Goal: Task Accomplishment & Management: Complete application form

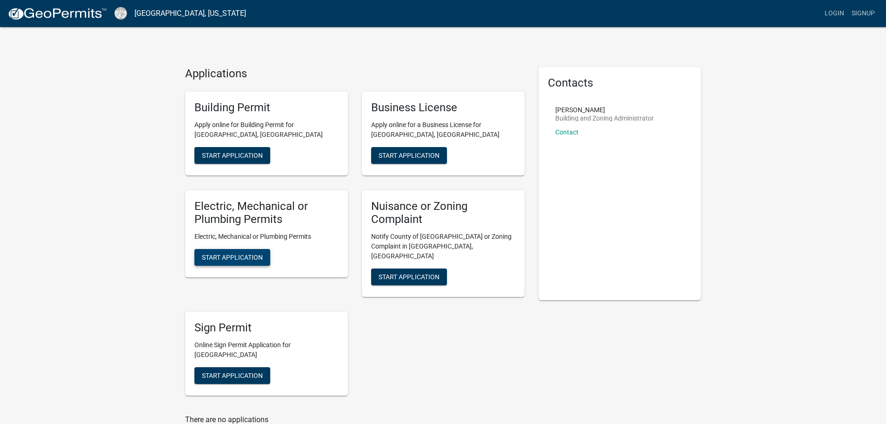
click at [228, 254] on span "Start Application" at bounding box center [232, 257] width 61 height 7
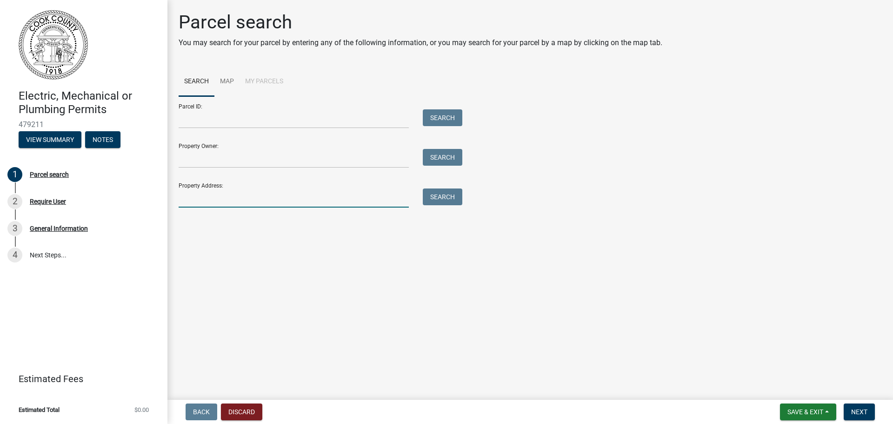
click at [198, 201] on input "Property Address:" at bounding box center [294, 197] width 230 height 19
type input "152 Lakeview Court"
click at [438, 194] on button "Search" at bounding box center [443, 196] width 40 height 17
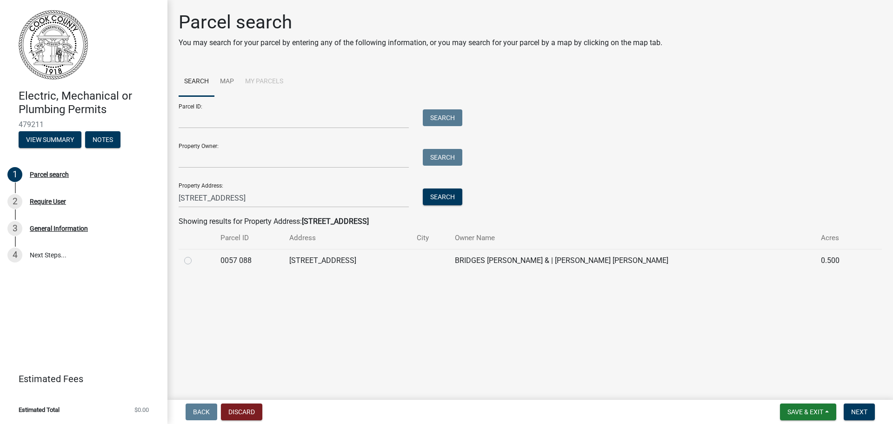
click at [195, 255] on label at bounding box center [195, 255] width 0 height 0
click at [195, 258] on 088 "radio" at bounding box center [198, 258] width 6 height 6
radio 088 "true"
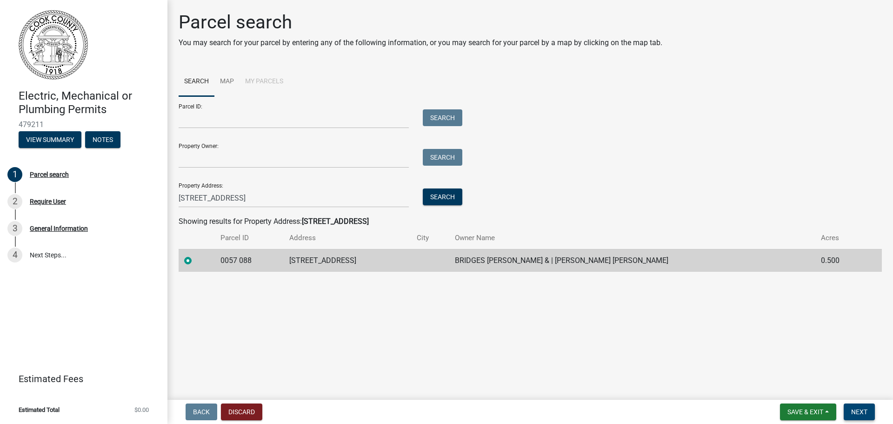
click at [859, 414] on span "Next" at bounding box center [859, 411] width 16 height 7
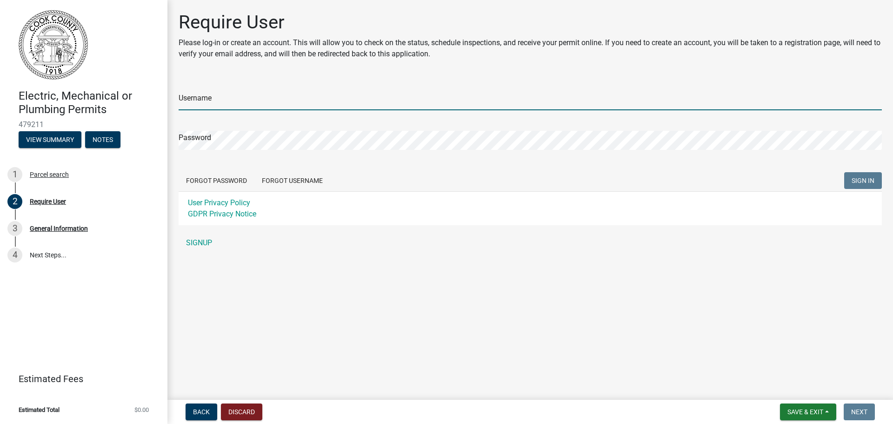
type input "RayandSonhvac"
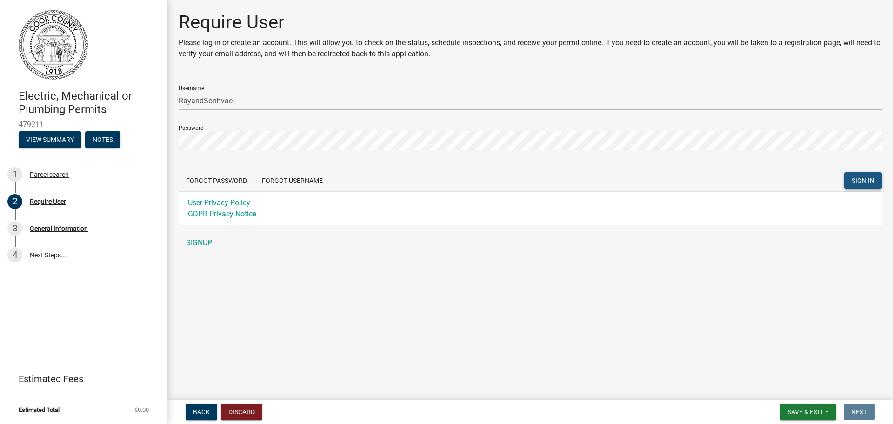
click at [854, 178] on span "SIGN IN" at bounding box center [863, 180] width 23 height 7
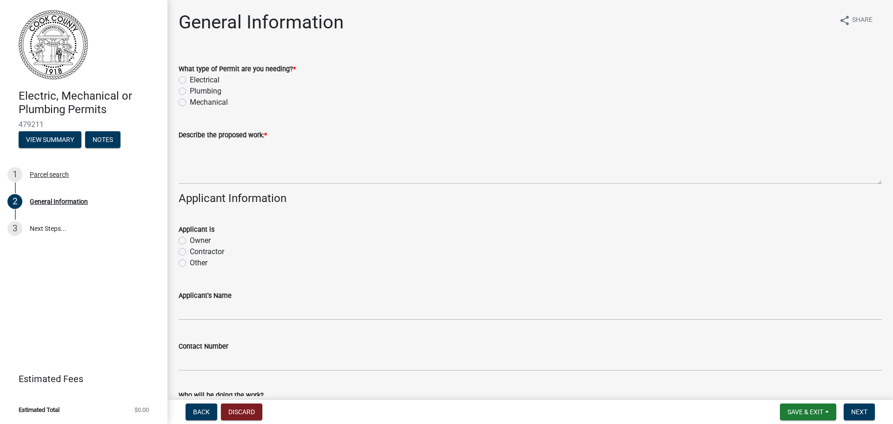
click at [199, 252] on label "Contractor" at bounding box center [207, 251] width 34 height 11
click at [196, 252] on input "Contractor" at bounding box center [193, 249] width 6 height 6
radio input "true"
click at [190, 101] on label "Mechanical" at bounding box center [209, 102] width 38 height 11
click at [190, 101] on input "Mechanical" at bounding box center [193, 100] width 6 height 6
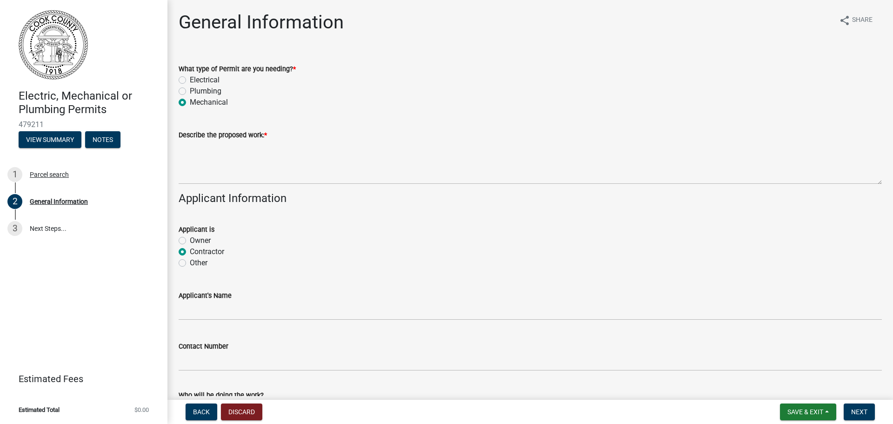
radio input "true"
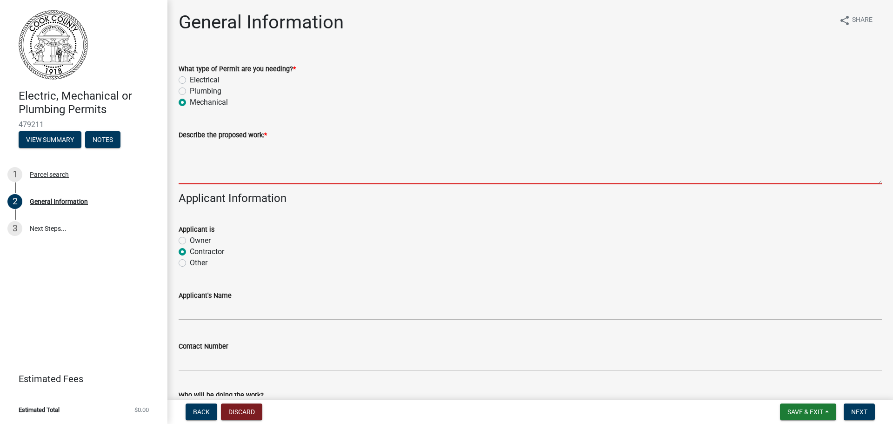
click at [188, 147] on textarea "Describe the proposed work: *" at bounding box center [531, 163] width 704 height 44
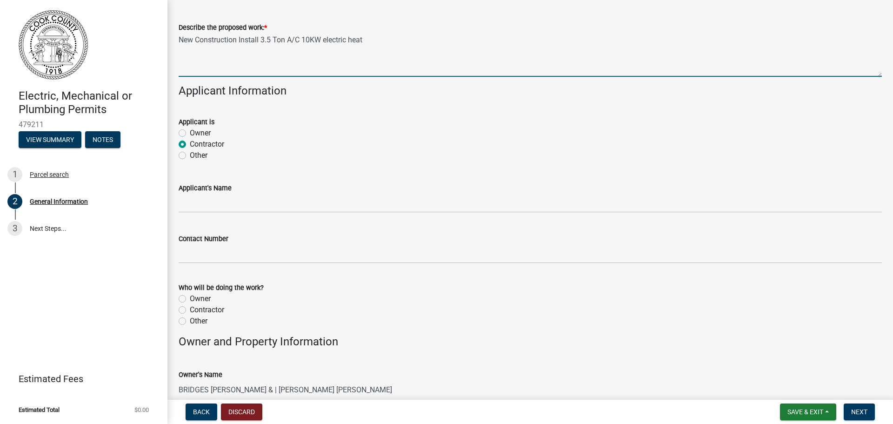
scroll to position [140, 0]
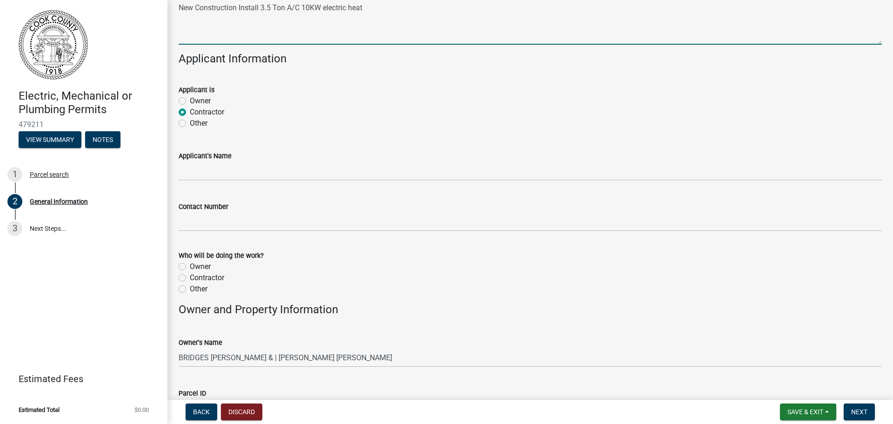
type textarea "New Construction Install 3.5 Ton A/C 10KW electric heat"
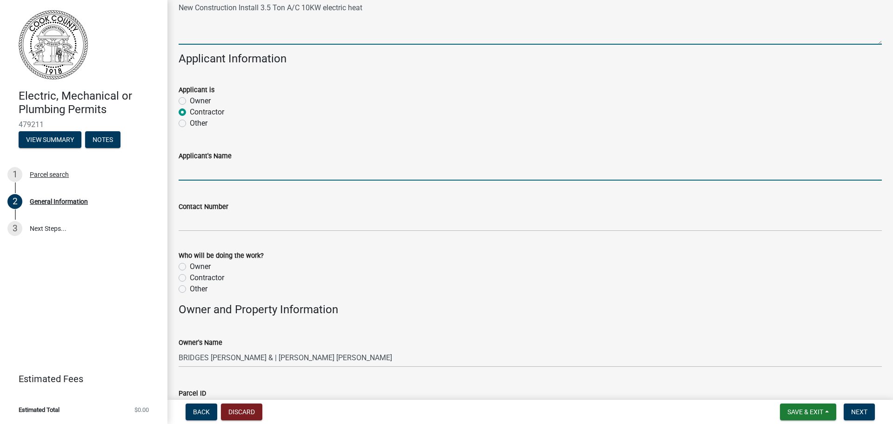
click at [213, 167] on input "Applicant's Name" at bounding box center [531, 170] width 704 height 19
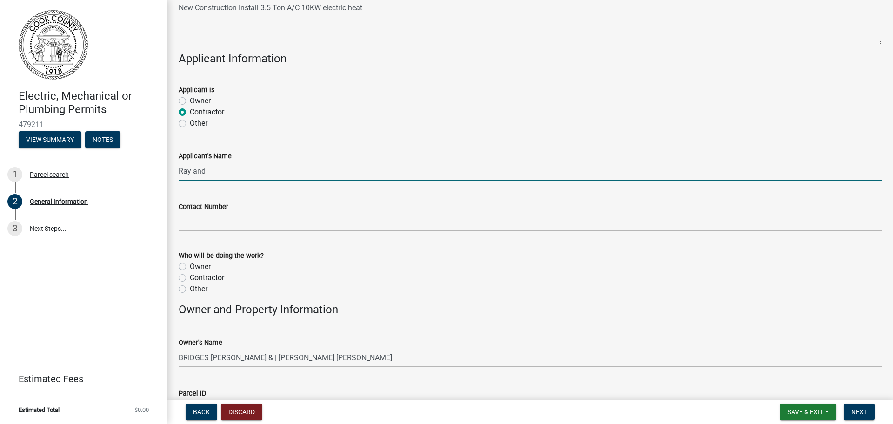
type input "Ray and Son Heating and Air Conditioning, Inc."
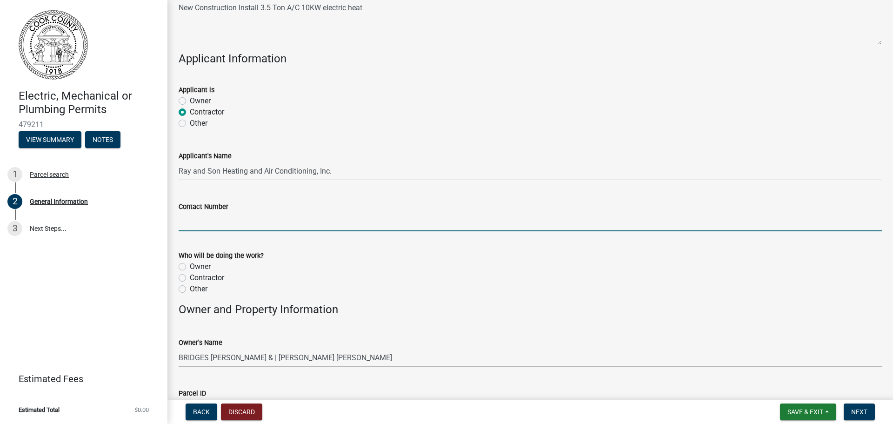
click at [224, 223] on input "Contact Number" at bounding box center [531, 221] width 704 height 19
type input "229-686-5531"
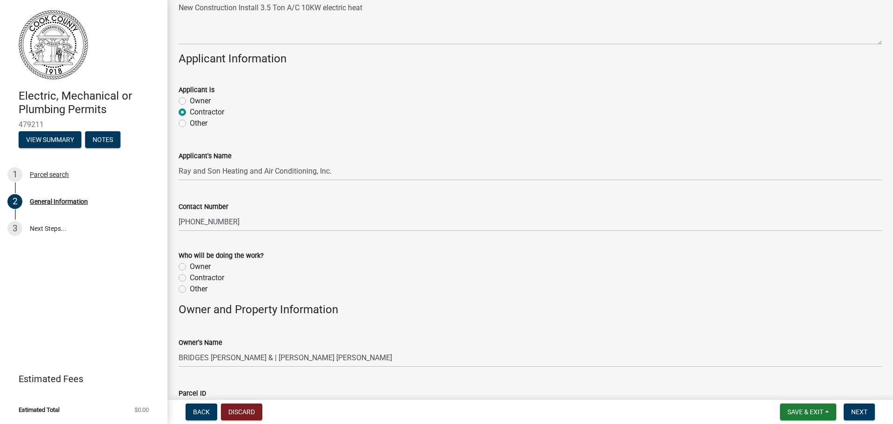
click at [205, 276] on label "Contractor" at bounding box center [207, 277] width 34 height 11
click at [196, 276] on input "Contractor" at bounding box center [193, 275] width 6 height 6
radio input "true"
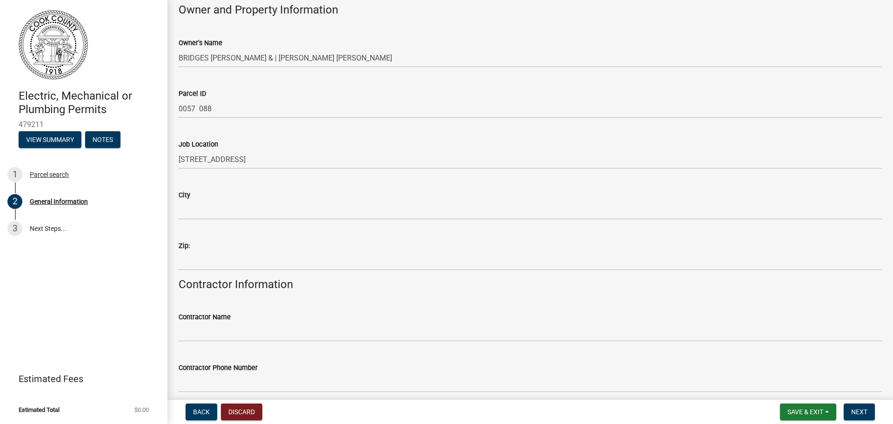
scroll to position [512, 0]
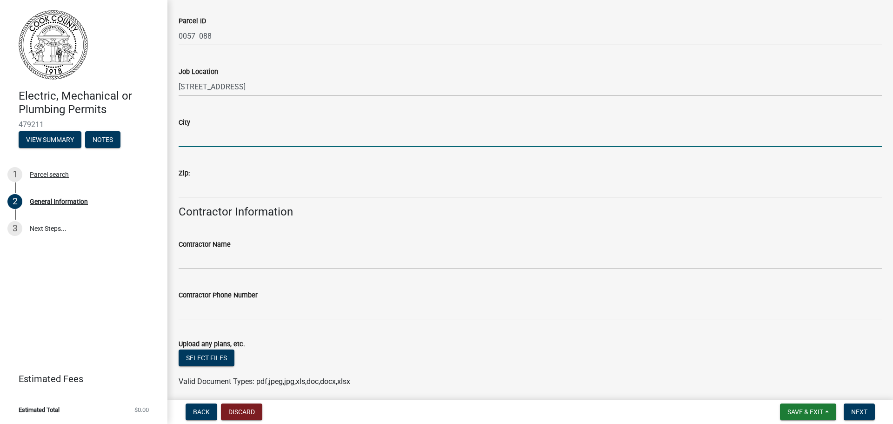
click at [196, 133] on input "City" at bounding box center [531, 137] width 704 height 19
type input "Adel"
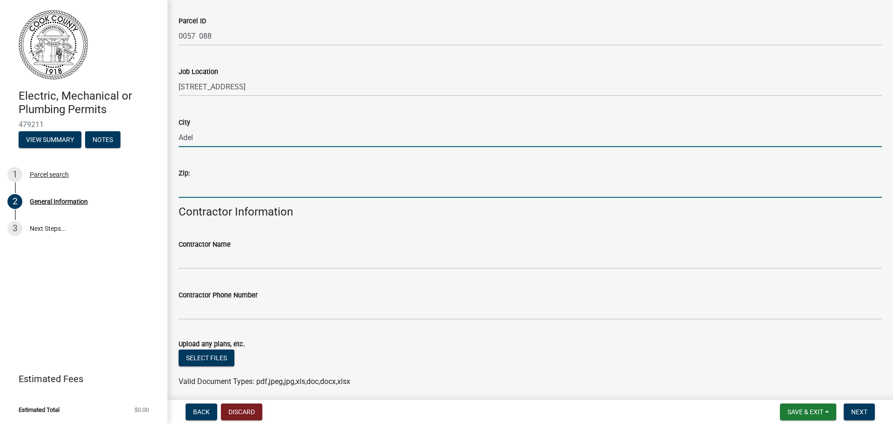
click at [224, 182] on input "Zip:" at bounding box center [531, 188] width 704 height 19
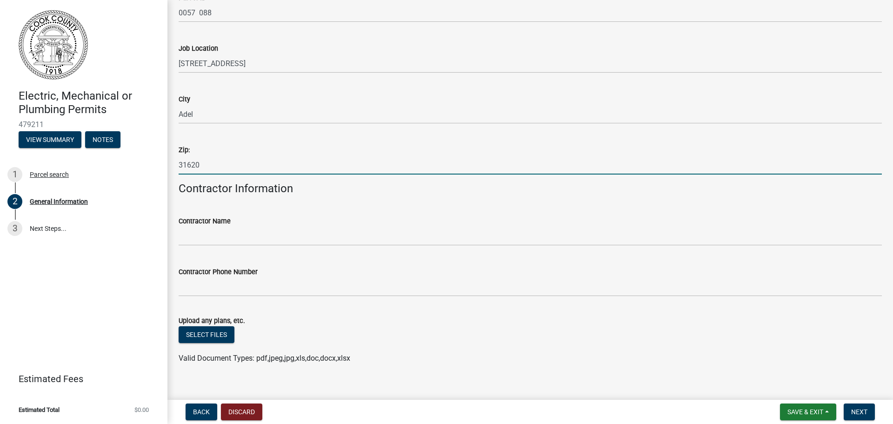
scroll to position [548, 0]
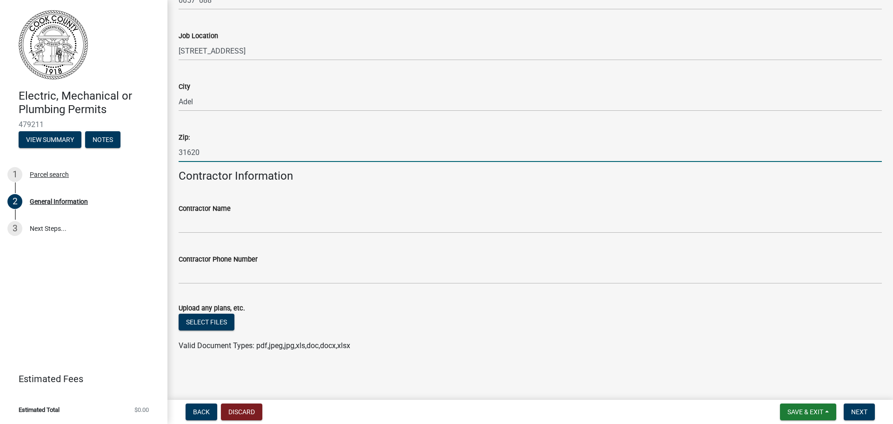
type input "31620"
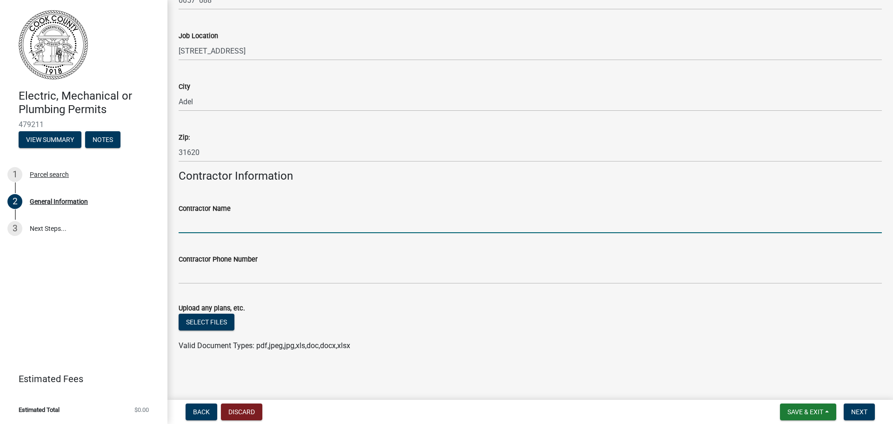
click at [208, 224] on input "Contractor Name" at bounding box center [531, 223] width 704 height 19
type input "Ray and Son Heating and Air Conditioning, Inc."
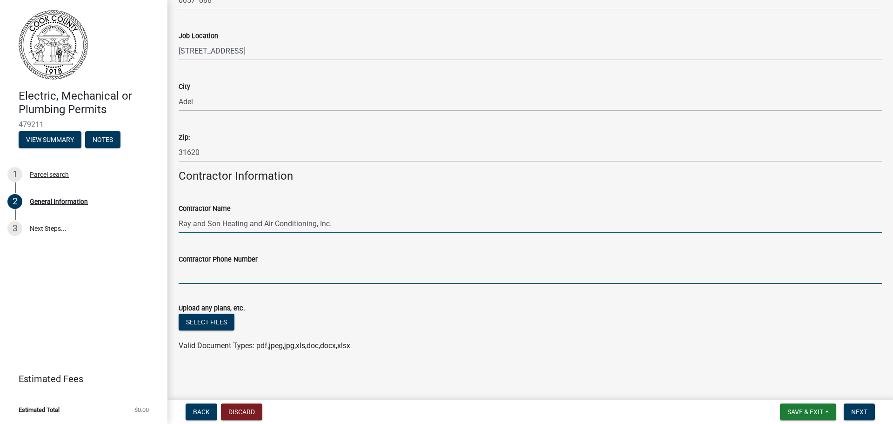
click at [211, 277] on input "Contractor Phone Number" at bounding box center [531, 274] width 704 height 19
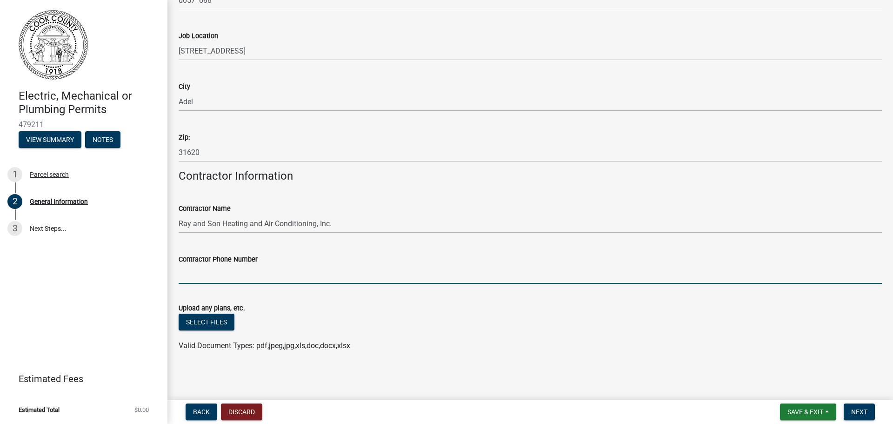
type input "229-686-5531"
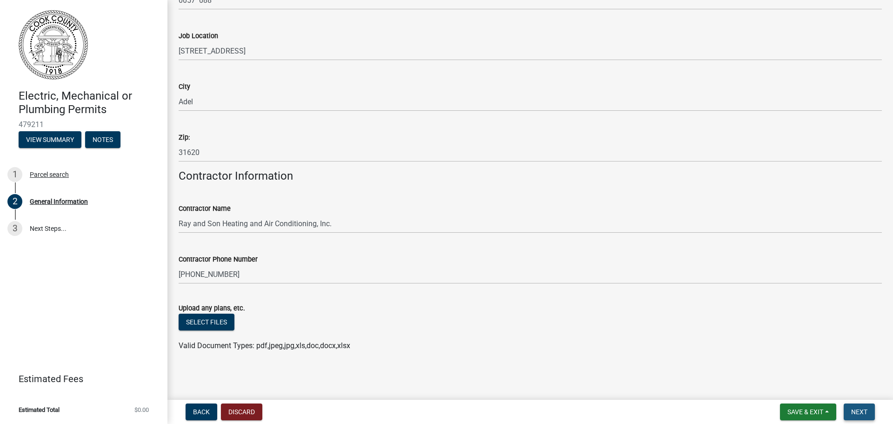
click at [855, 415] on span "Next" at bounding box center [859, 411] width 16 height 7
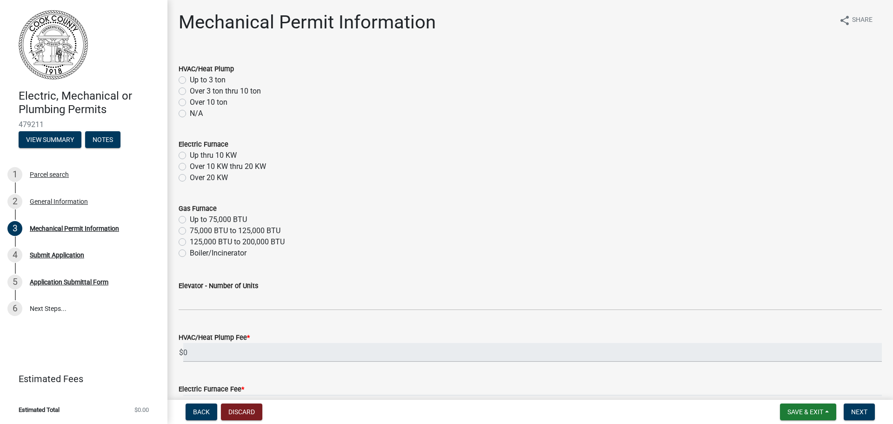
click at [188, 93] on div "Over 3 ton thru 10 ton" at bounding box center [531, 91] width 704 height 11
click at [190, 90] on label "Over 3 ton thru 10 ton" at bounding box center [225, 91] width 71 height 11
click at [190, 90] on input "Over 3 ton thru 10 ton" at bounding box center [193, 89] width 6 height 6
radio input "true"
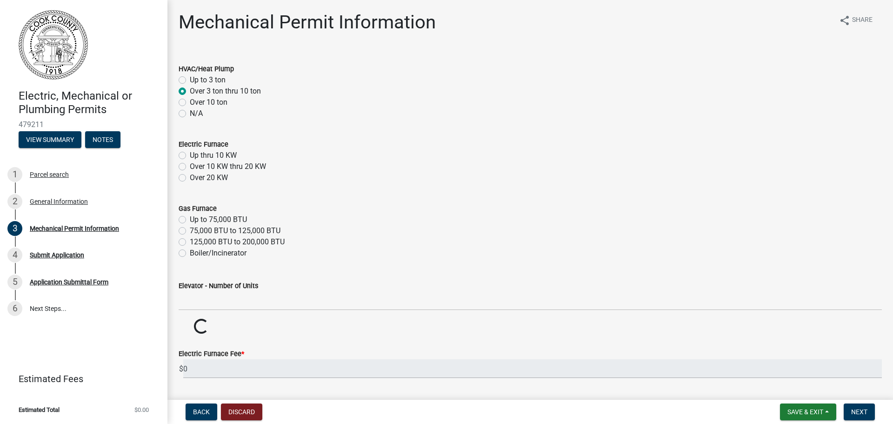
click at [190, 156] on label "Up thru 10 KW" at bounding box center [213, 155] width 47 height 11
click at [190, 156] on input "Up thru 10 KW" at bounding box center [193, 153] width 6 height 6
radio input "true"
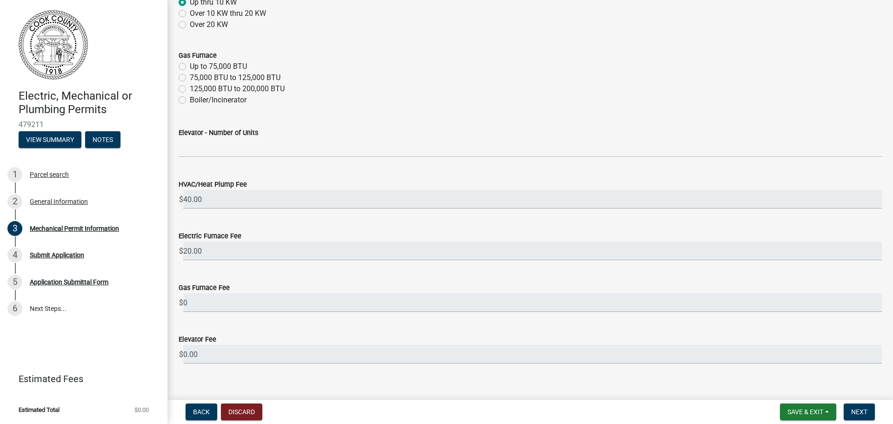
scroll to position [166, 0]
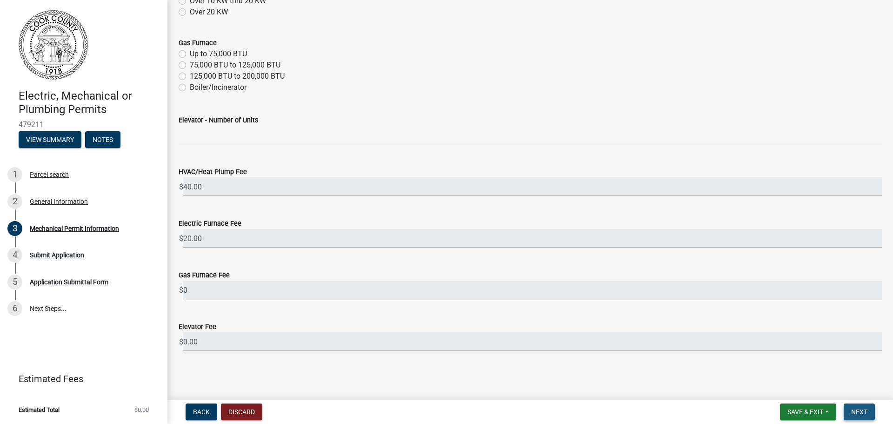
click at [854, 410] on span "Next" at bounding box center [859, 411] width 16 height 7
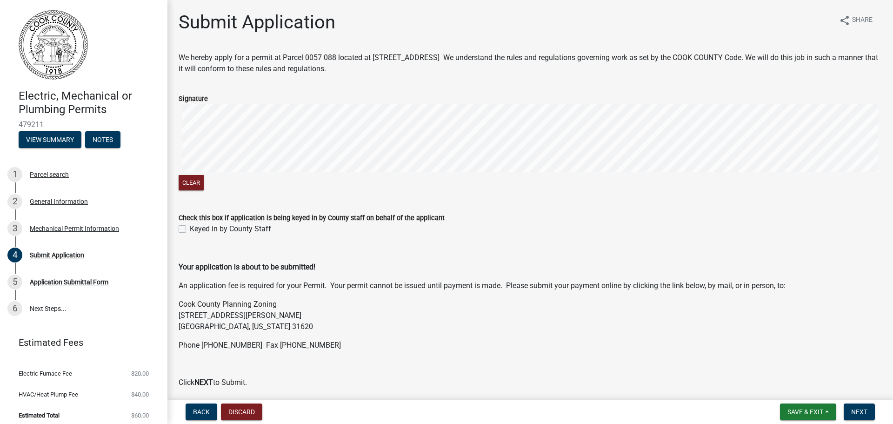
click at [315, 191] on div "Clear" at bounding box center [531, 148] width 704 height 88
click at [330, 214] on wm-data-entity-input-list "We hereby apply for a permit at Parcel 0057 088 located at 152 LAKEVIEW CT. We …" at bounding box center [531, 249] width 704 height 394
click at [421, 200] on wm-data-entity-input "Signature Clear" at bounding box center [531, 141] width 704 height 119
click at [870, 414] on button "Next" at bounding box center [859, 411] width 31 height 17
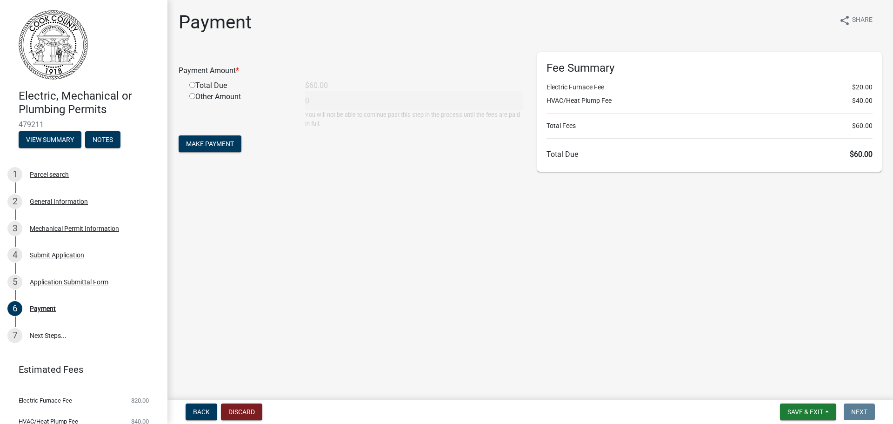
click at [210, 83] on div "Total Due" at bounding box center [240, 85] width 116 height 11
click at [192, 88] on div "Total Due" at bounding box center [240, 85] width 116 height 11
click at [190, 86] on input "radio" at bounding box center [192, 85] width 6 height 6
radio input "true"
type input "60"
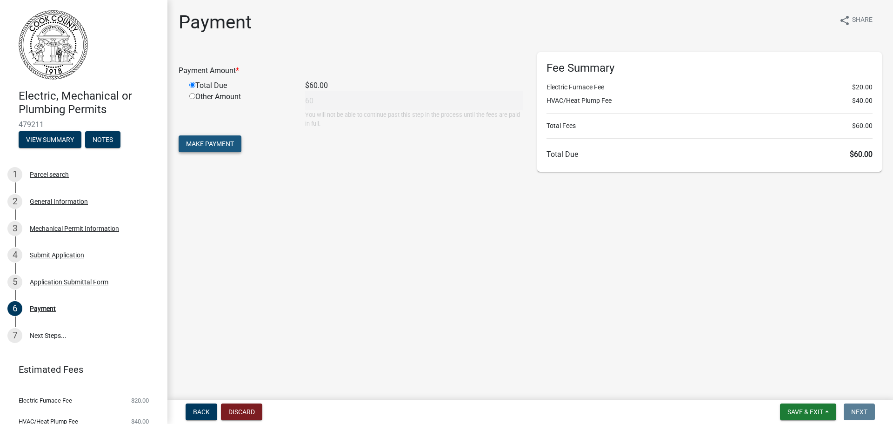
click at [197, 145] on span "Make Payment" at bounding box center [210, 143] width 48 height 7
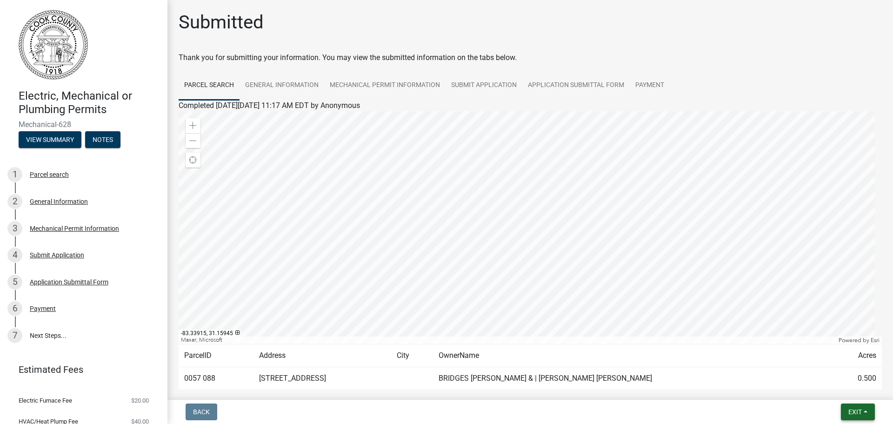
click at [851, 413] on span "Exit" at bounding box center [855, 411] width 13 height 7
click at [844, 383] on button "Save & Exit" at bounding box center [838, 387] width 74 height 22
